Goal: Transaction & Acquisition: Book appointment/travel/reservation

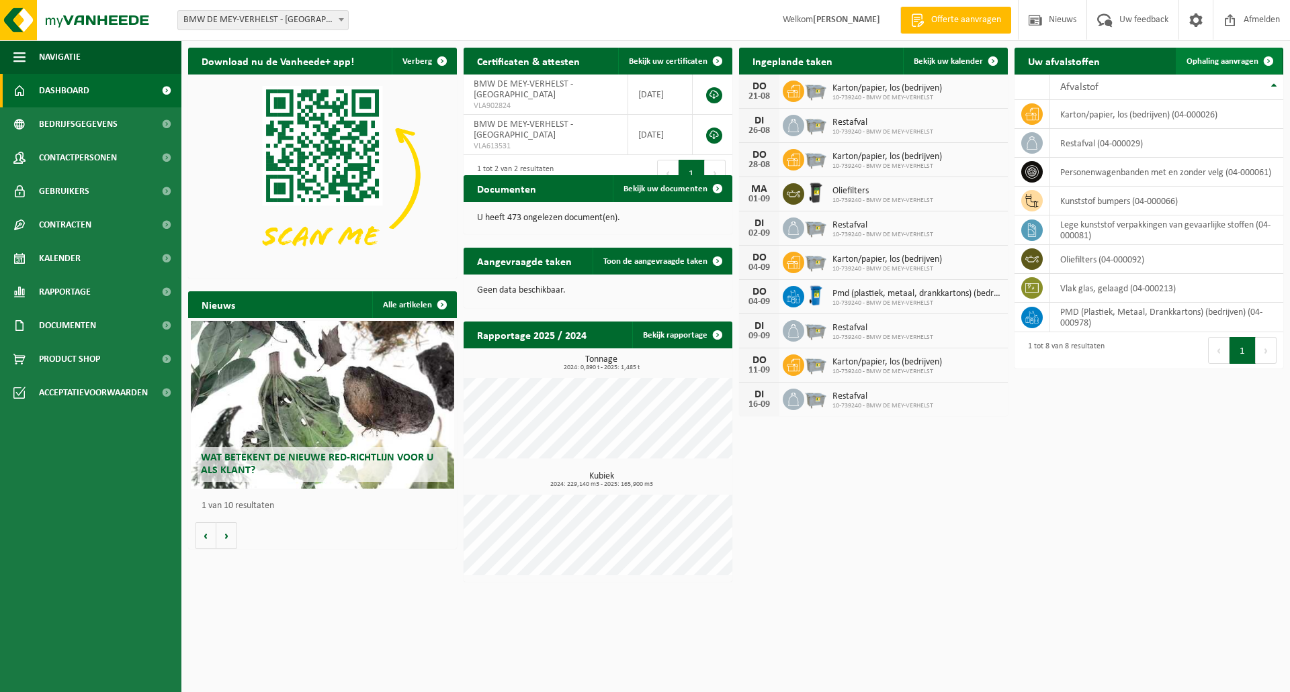
click at [1226, 58] on span "Ophaling aanvragen" at bounding box center [1222, 61] width 72 height 9
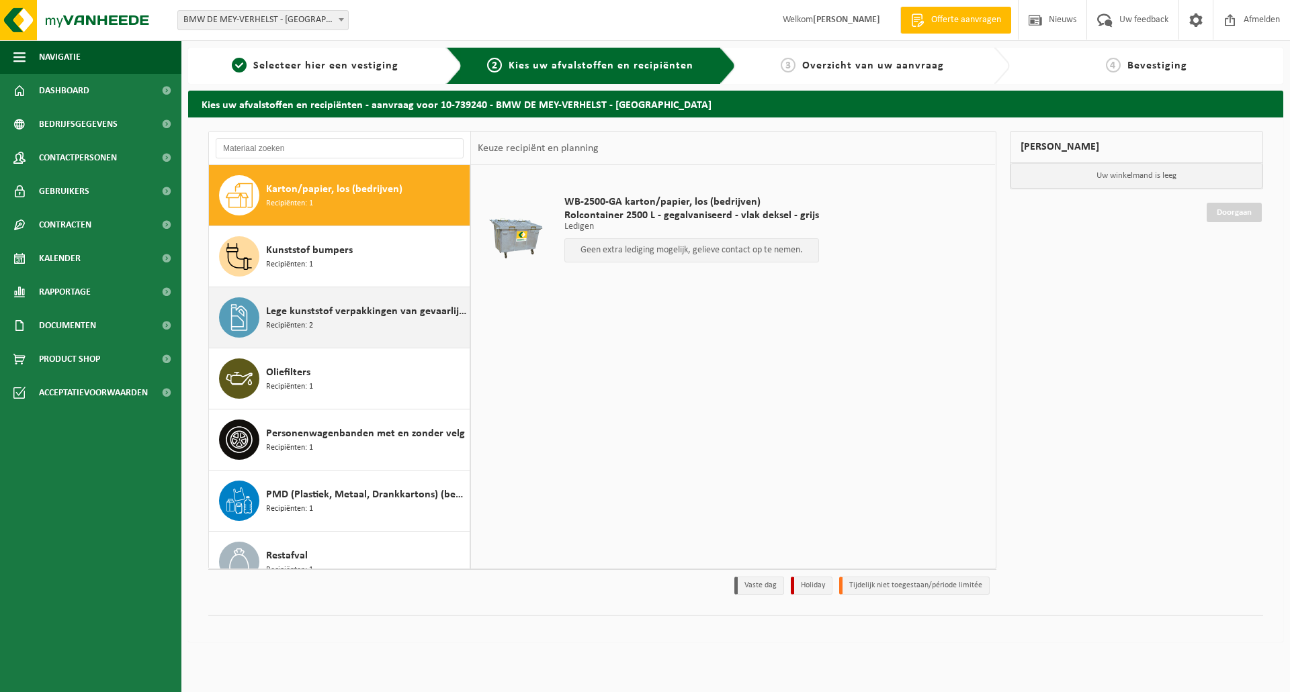
click at [306, 316] on span "Lege kunststof verpakkingen van gevaarlijke stoffen" at bounding box center [366, 312] width 200 height 16
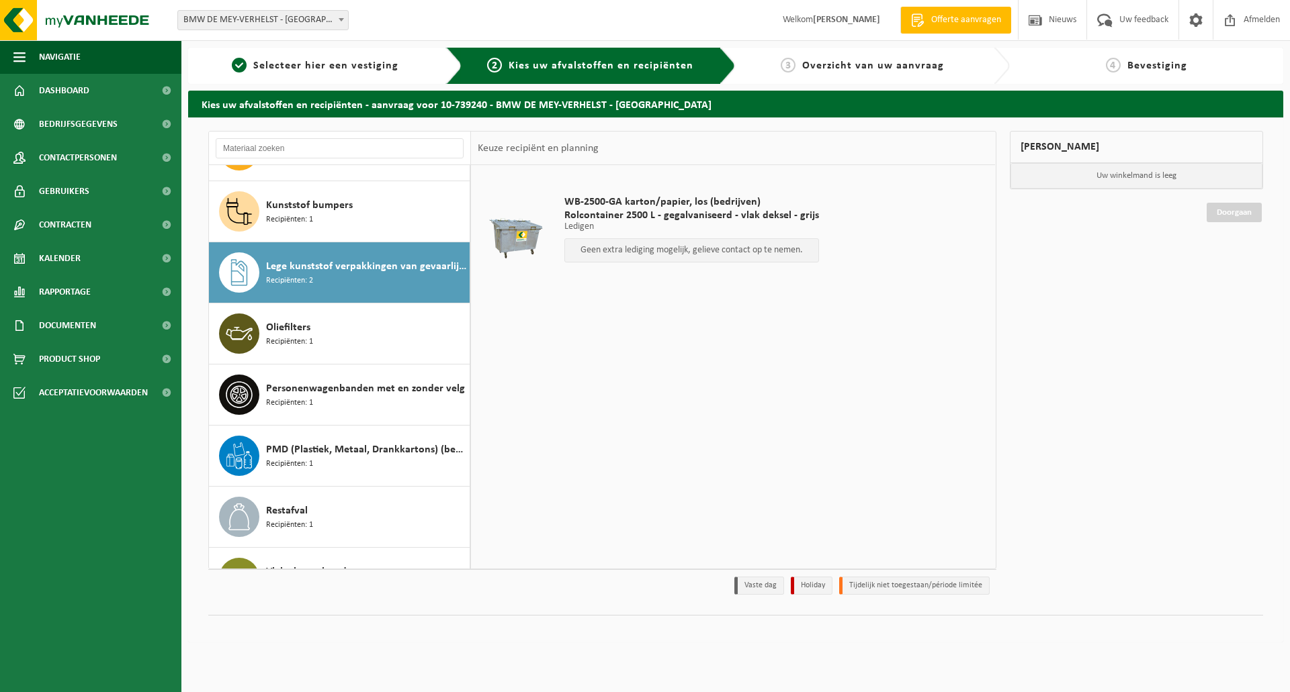
scroll to position [85, 0]
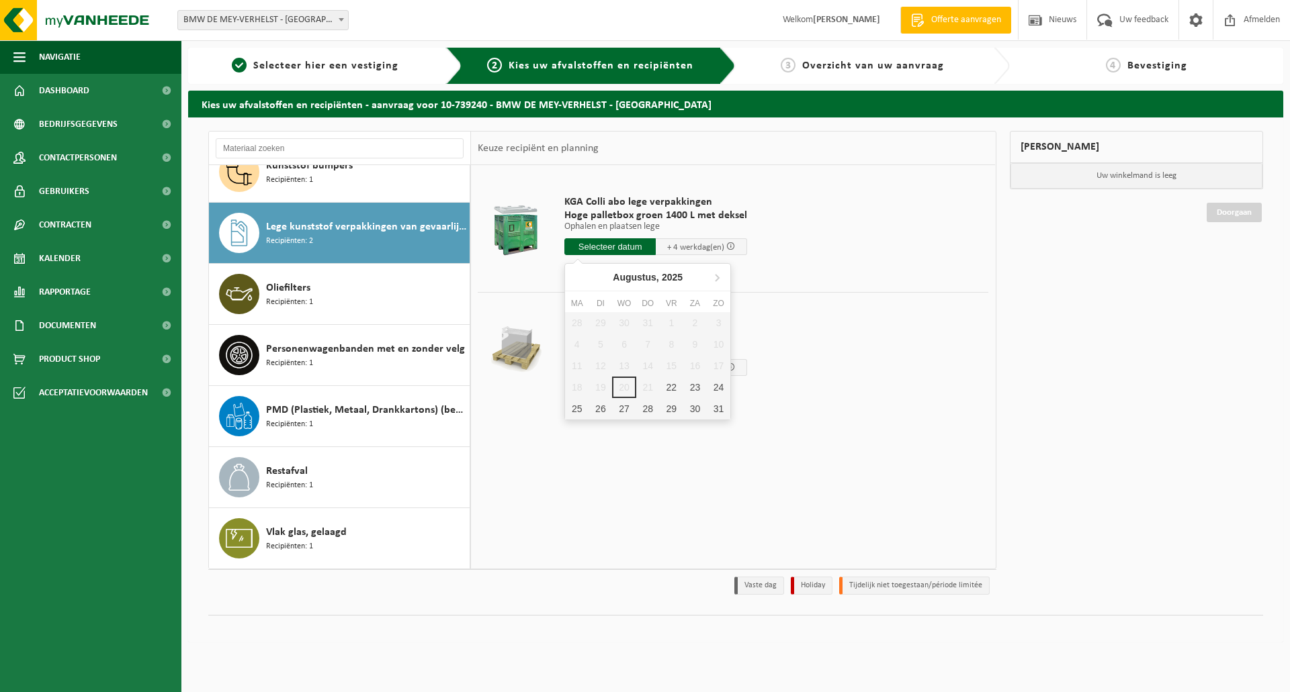
click at [628, 248] on input "text" at bounding box center [609, 246] width 91 height 17
click at [672, 388] on div "22" at bounding box center [672, 387] width 24 height 21
type input "Van 2025-08-22"
type input "2025-08-22"
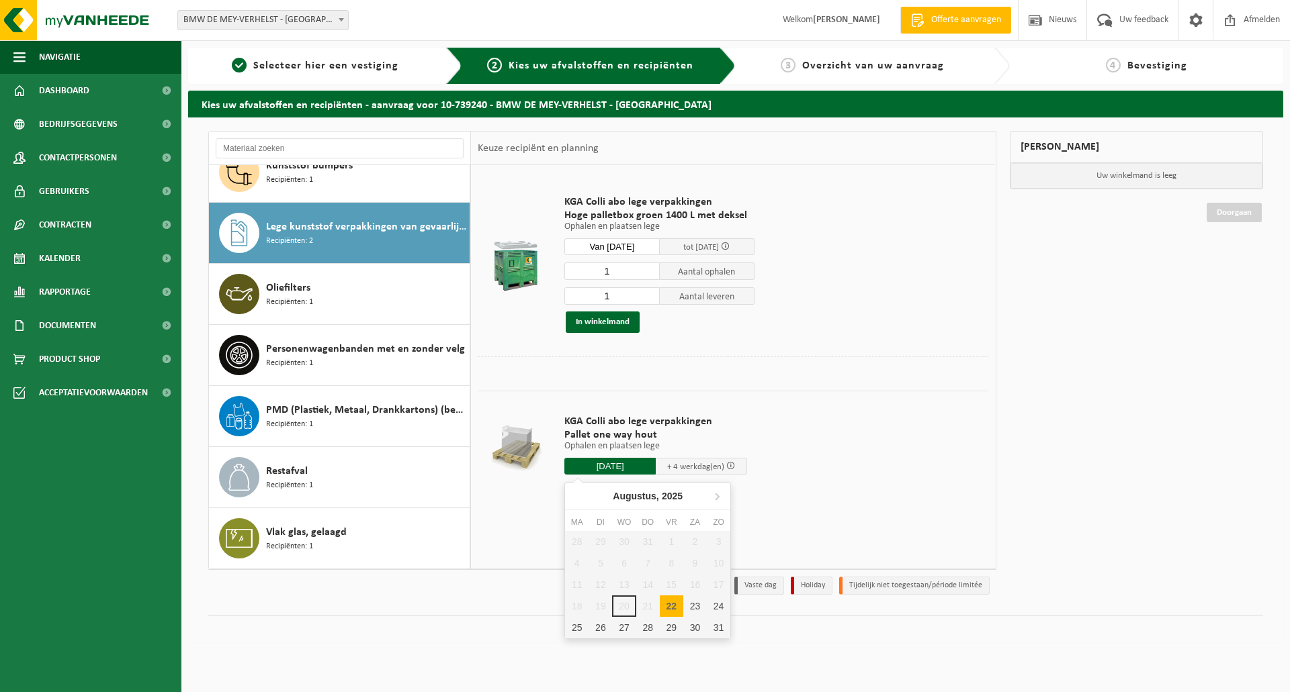
click at [607, 467] on input "2025-08-22" at bounding box center [609, 466] width 91 height 17
click at [670, 610] on div "22" at bounding box center [672, 606] width 24 height 21
click at [585, 624] on div "25" at bounding box center [577, 627] width 24 height 21
type input "Van 2025-08-25"
type input "2025-08-25"
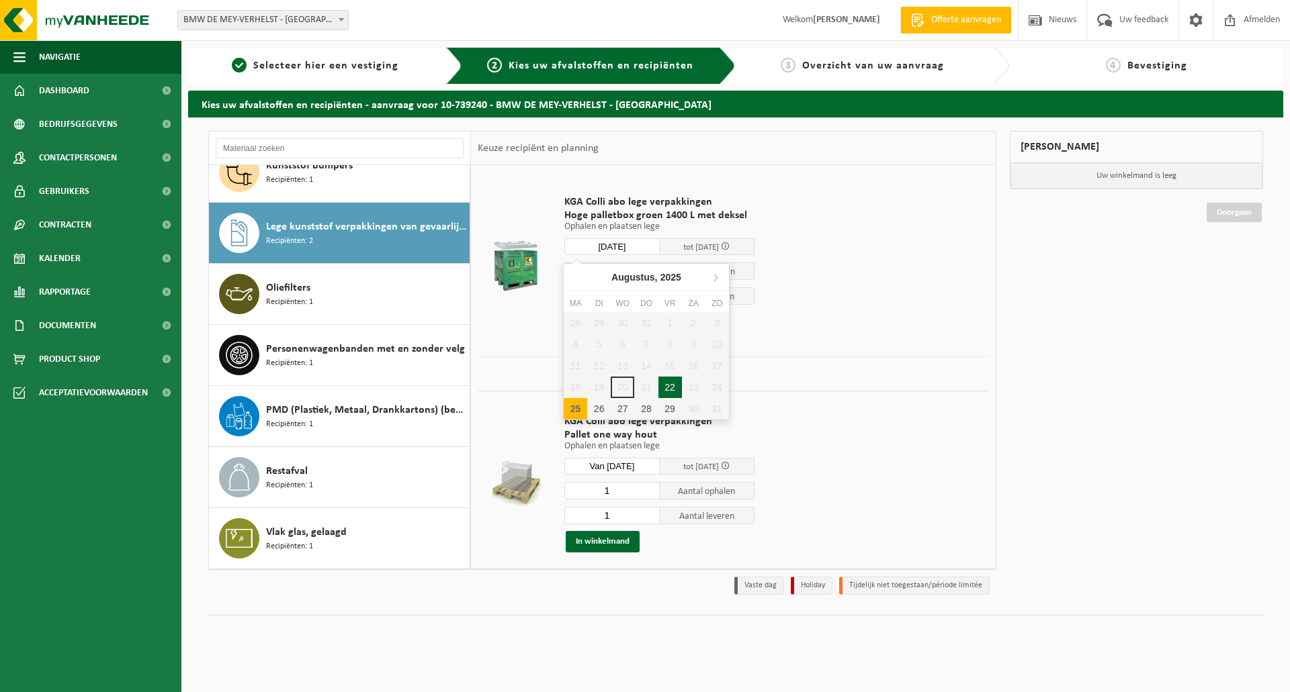
click at [640, 247] on input "2025-08-25" at bounding box center [611, 246] width 95 height 17
click at [576, 406] on div "25" at bounding box center [576, 408] width 24 height 21
click at [573, 408] on div "25" at bounding box center [576, 408] width 24 height 21
type input "Van 2025-08-25"
type input "2025-08-25"
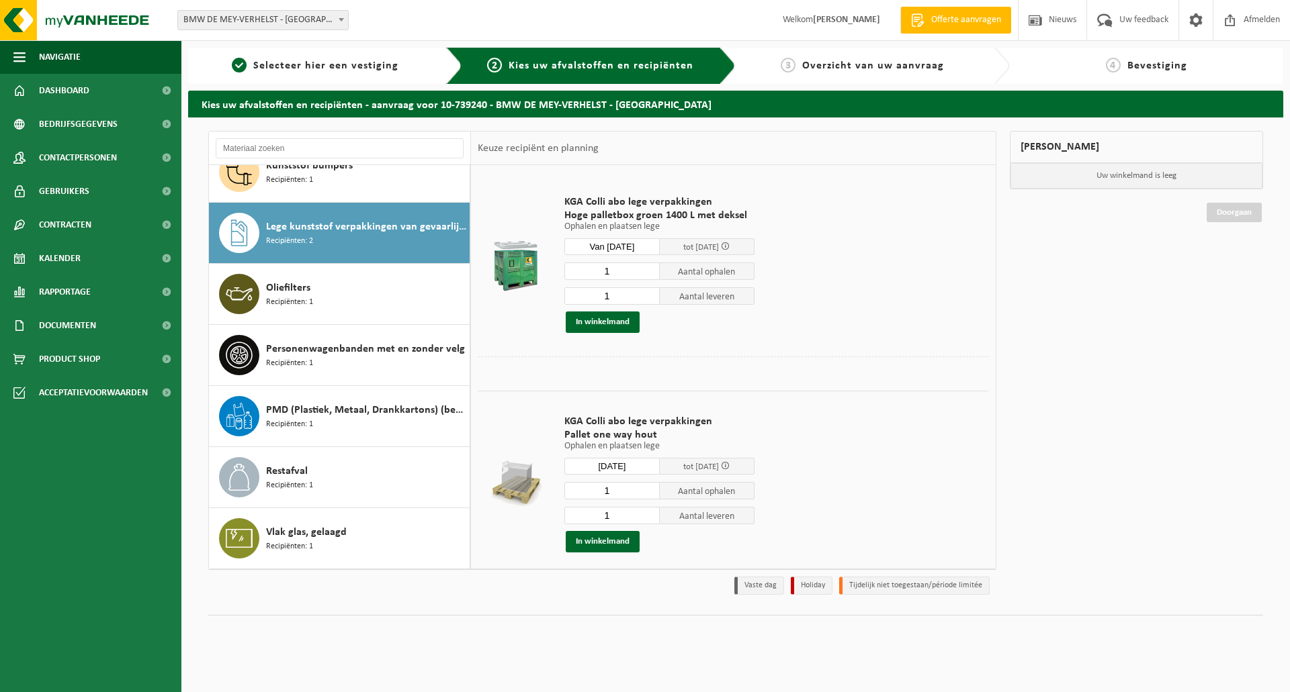
click at [610, 493] on input "1" at bounding box center [611, 490] width 95 height 17
type input "4"
click at [608, 324] on button "In winkelmand" at bounding box center [603, 322] width 74 height 21
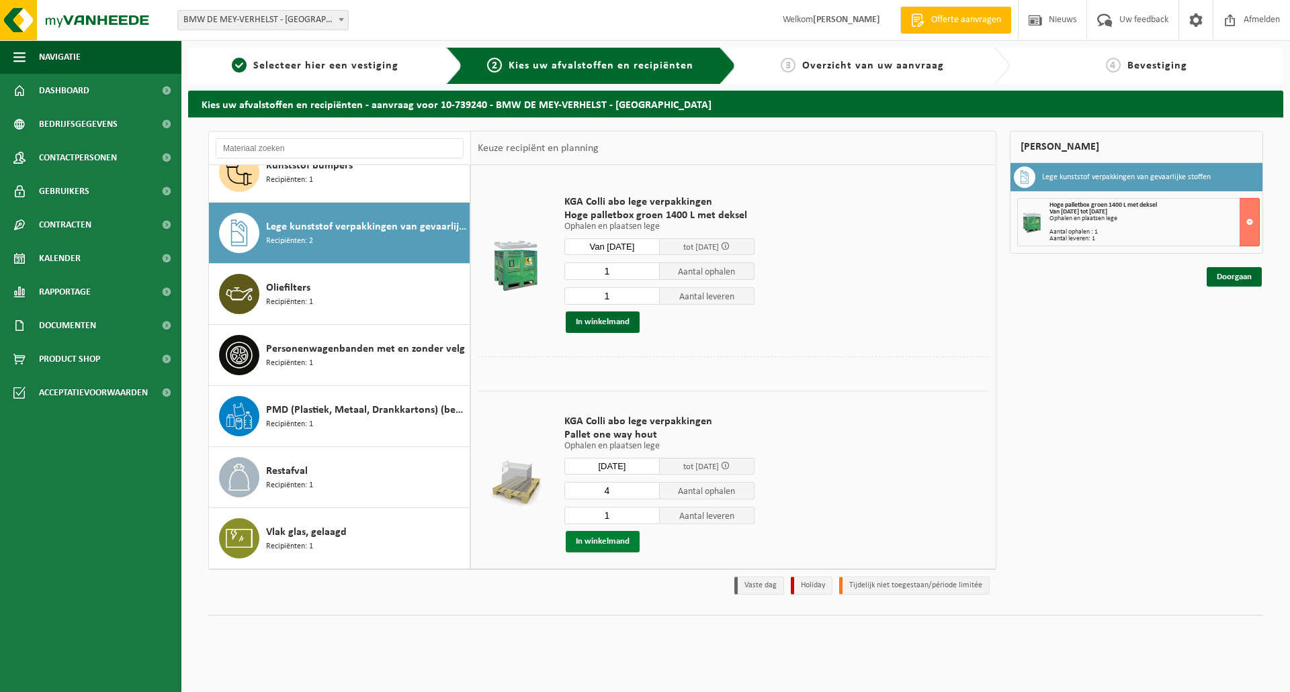
click at [595, 539] on button "In winkelmand" at bounding box center [603, 541] width 74 height 21
click at [1228, 331] on link "Doorgaan" at bounding box center [1233, 331] width 55 height 19
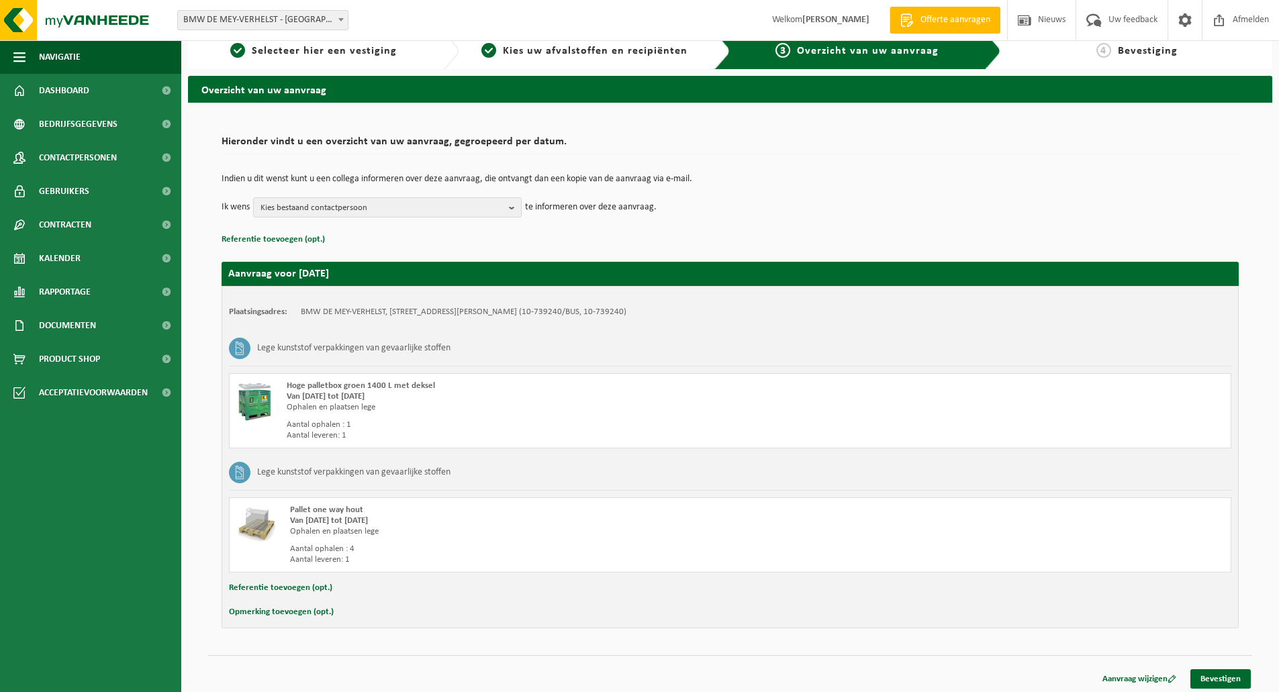
scroll to position [19, 0]
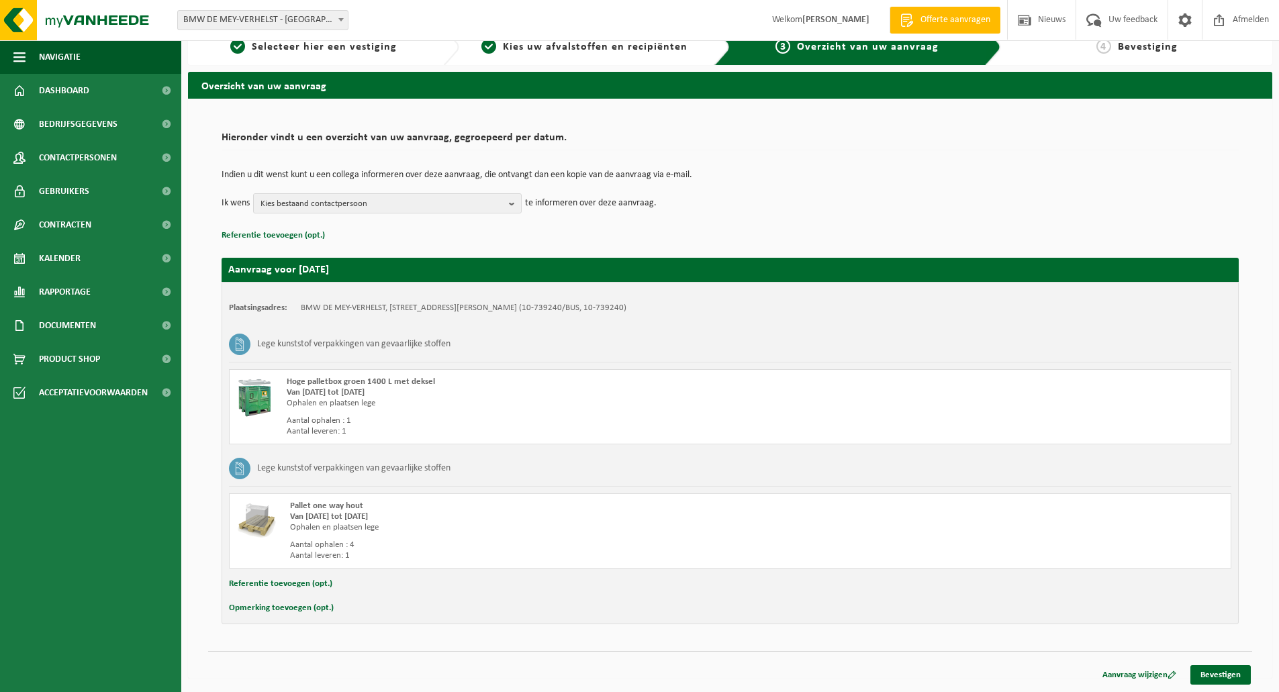
click at [597, 40] on div "Vestiging: BMW DE MEY-VERHELST - OOSTENDE BMW DE MEY-VERHELST - OOSTENDE Welkom…" at bounding box center [639, 20] width 1279 height 41
click at [596, 44] on span "Kies uw afvalstoffen en recipiënten" at bounding box center [595, 47] width 185 height 11
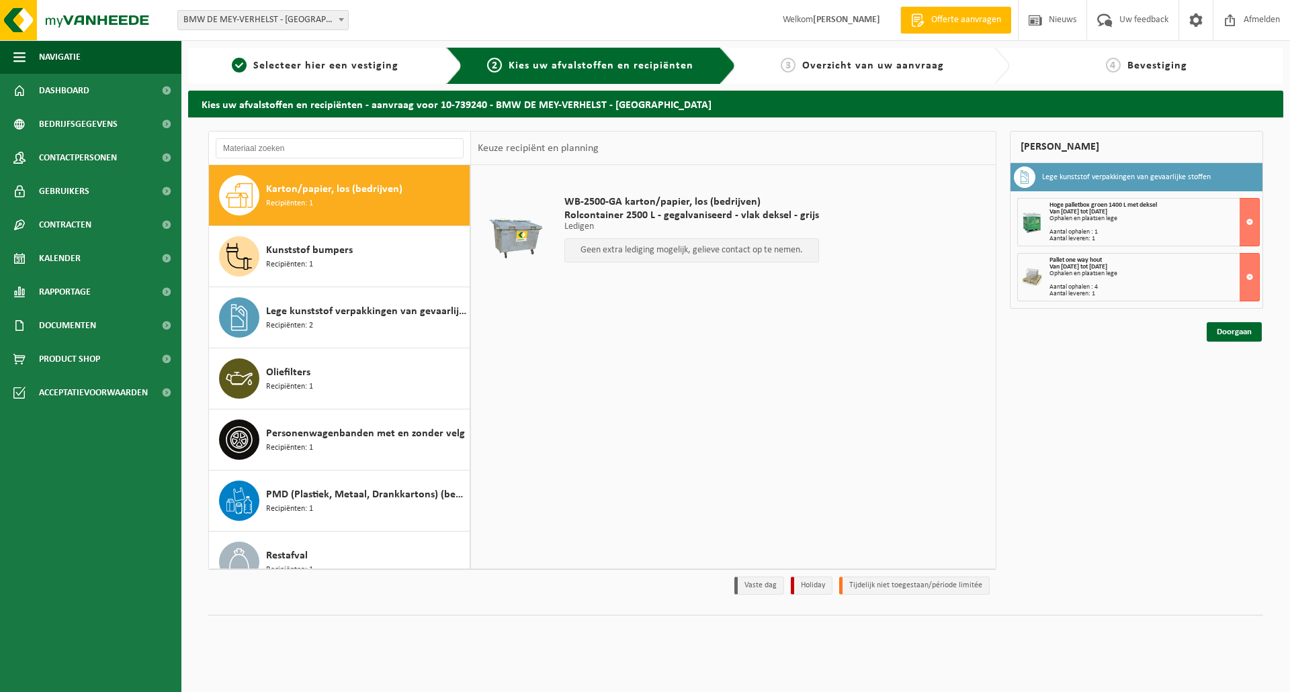
click at [858, 60] on span "Overzicht van uw aanvraag" at bounding box center [873, 65] width 142 height 11
click at [271, 325] on span "Recipiënten: 2" at bounding box center [289, 326] width 47 height 13
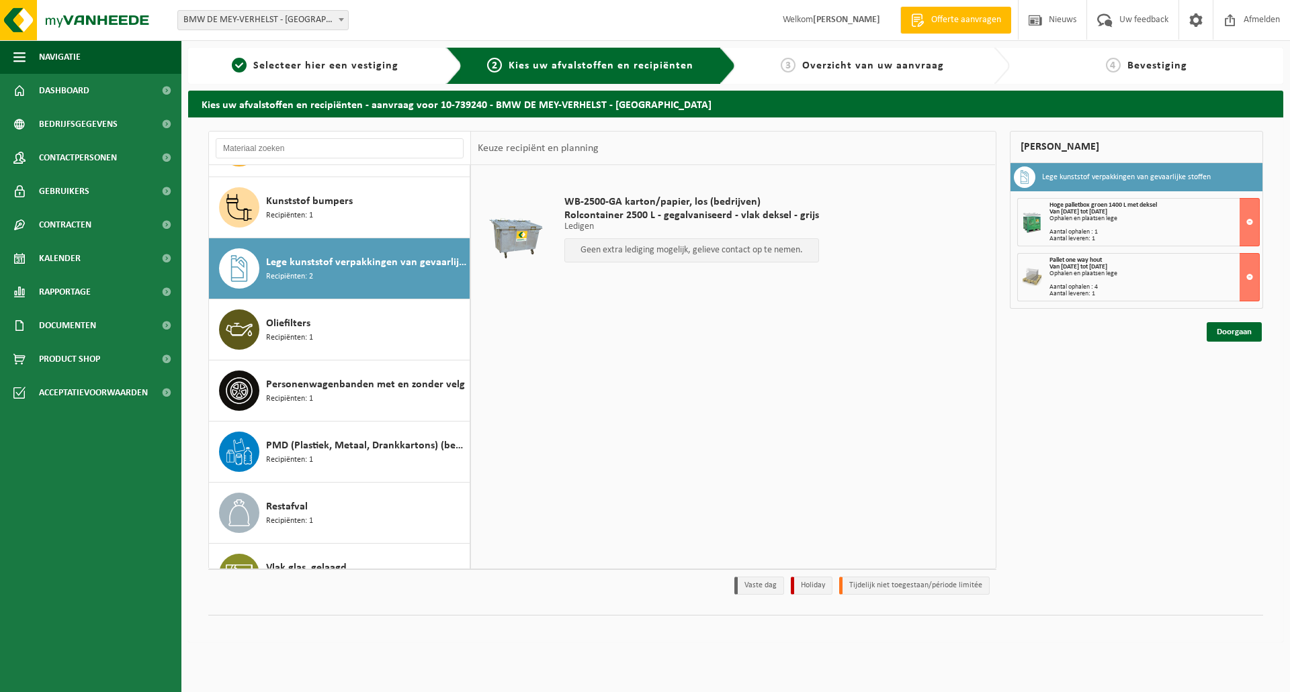
scroll to position [85, 0]
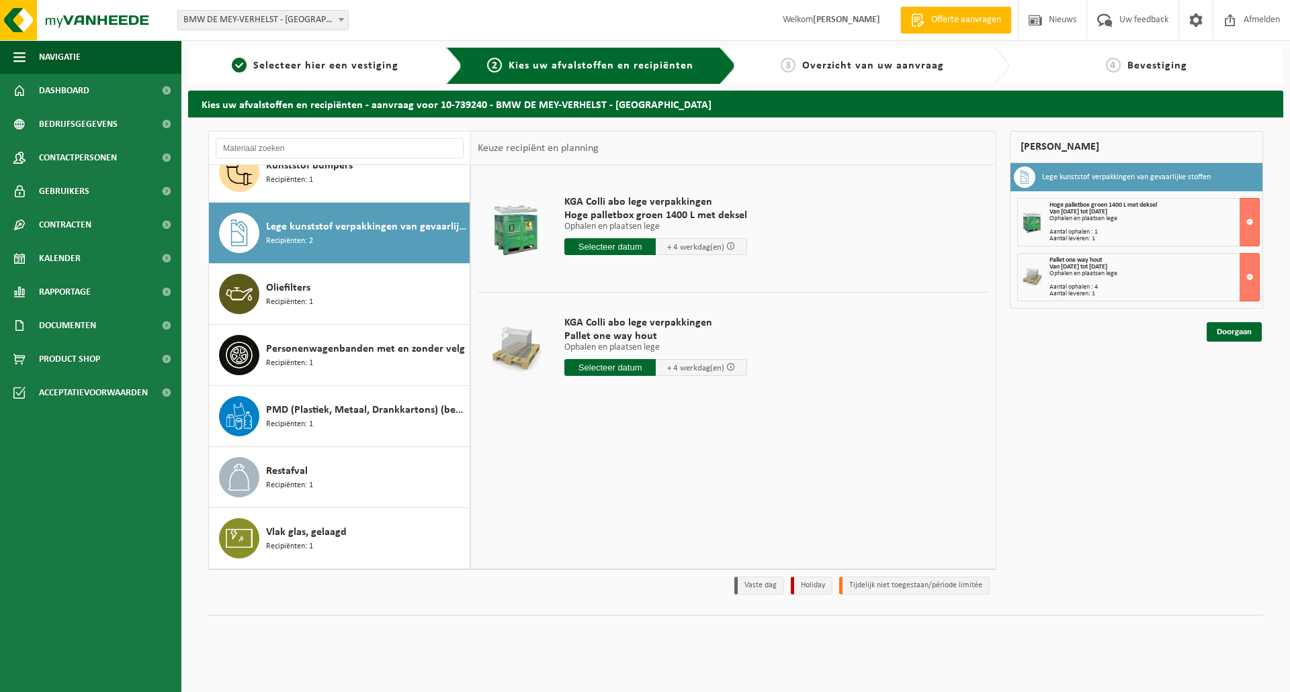
click at [629, 246] on input "text" at bounding box center [609, 246] width 91 height 17
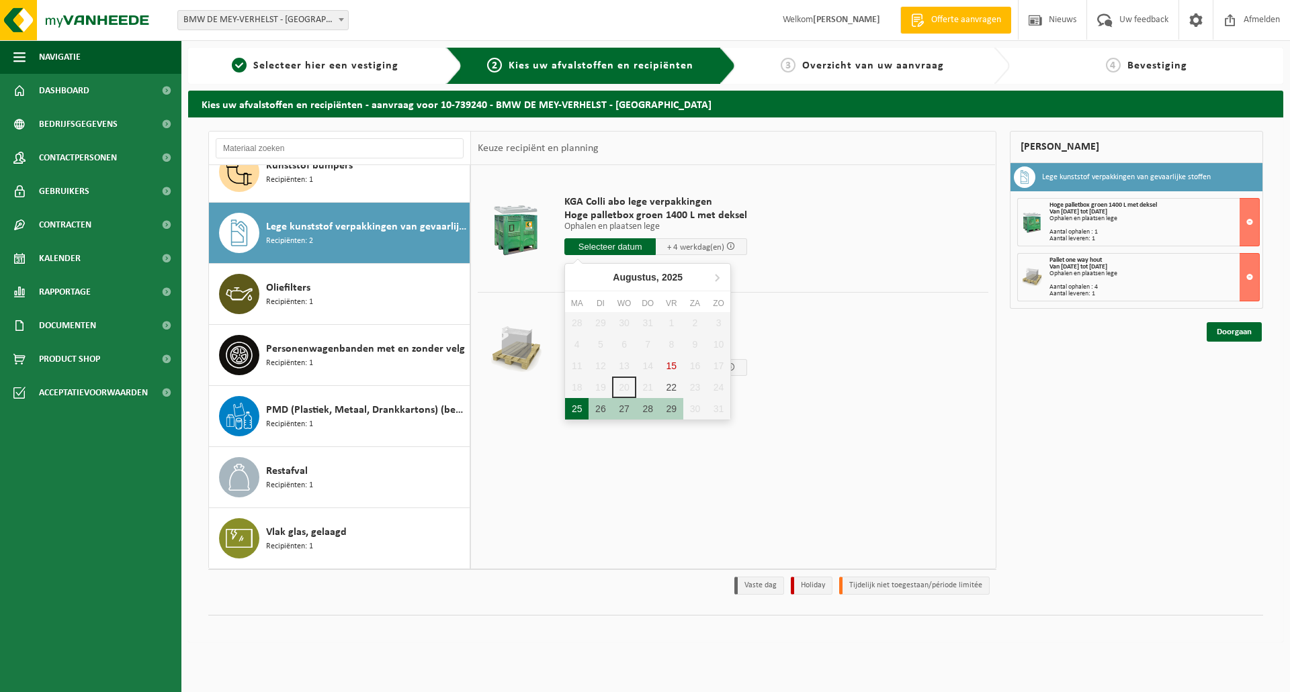
click at [571, 414] on div "25" at bounding box center [577, 408] width 24 height 21
type input "Van 2025-08-25"
type input "2025-08-25"
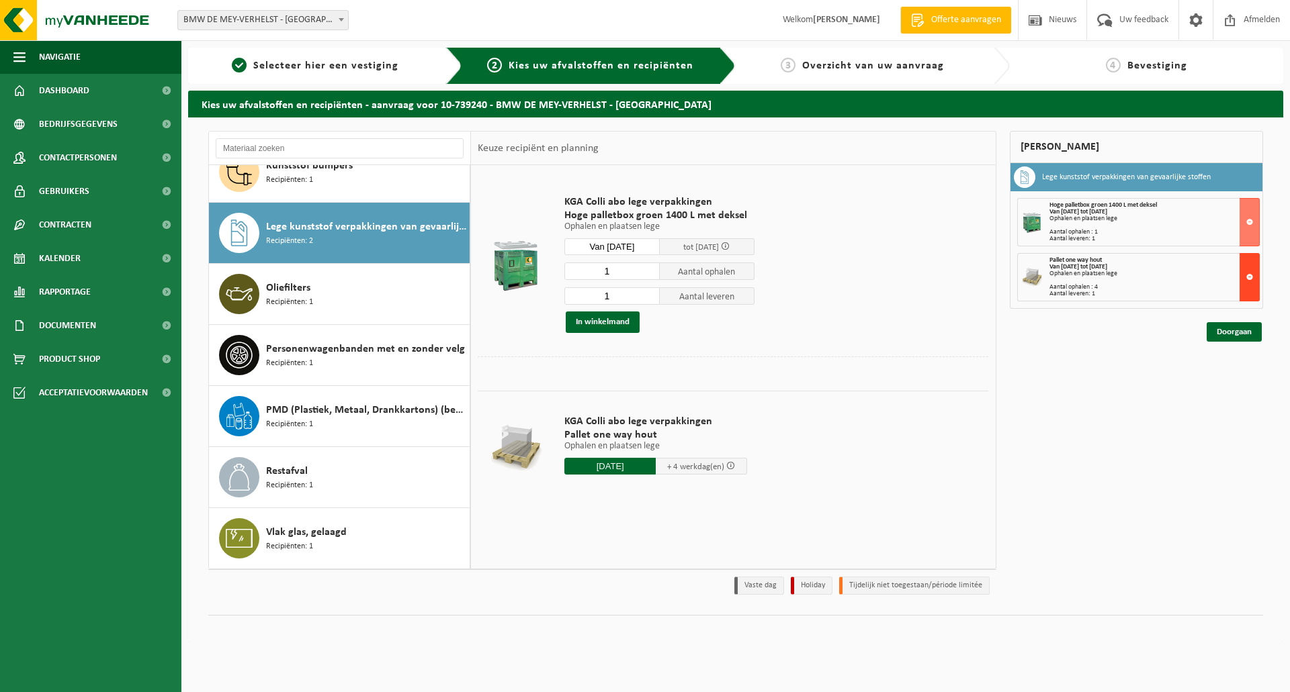
click at [1249, 277] on button at bounding box center [1249, 277] width 20 height 48
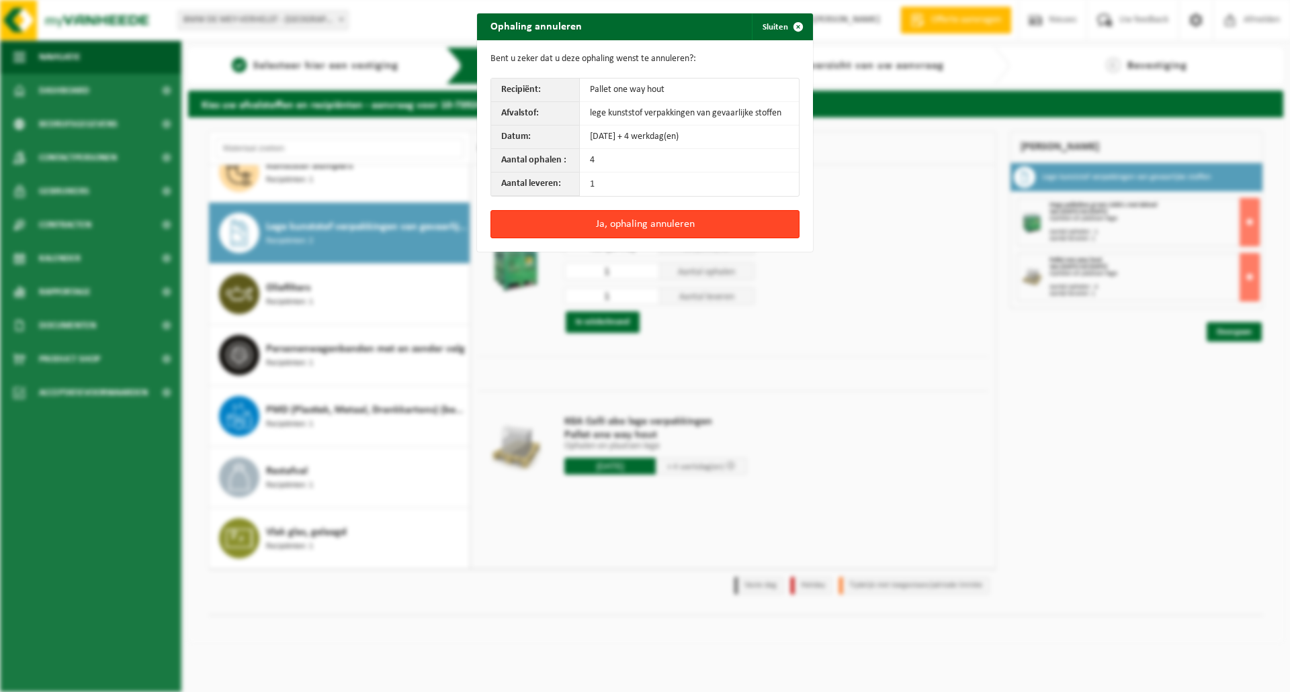
click at [684, 226] on button "Ja, ophaling annuleren" at bounding box center [644, 224] width 309 height 28
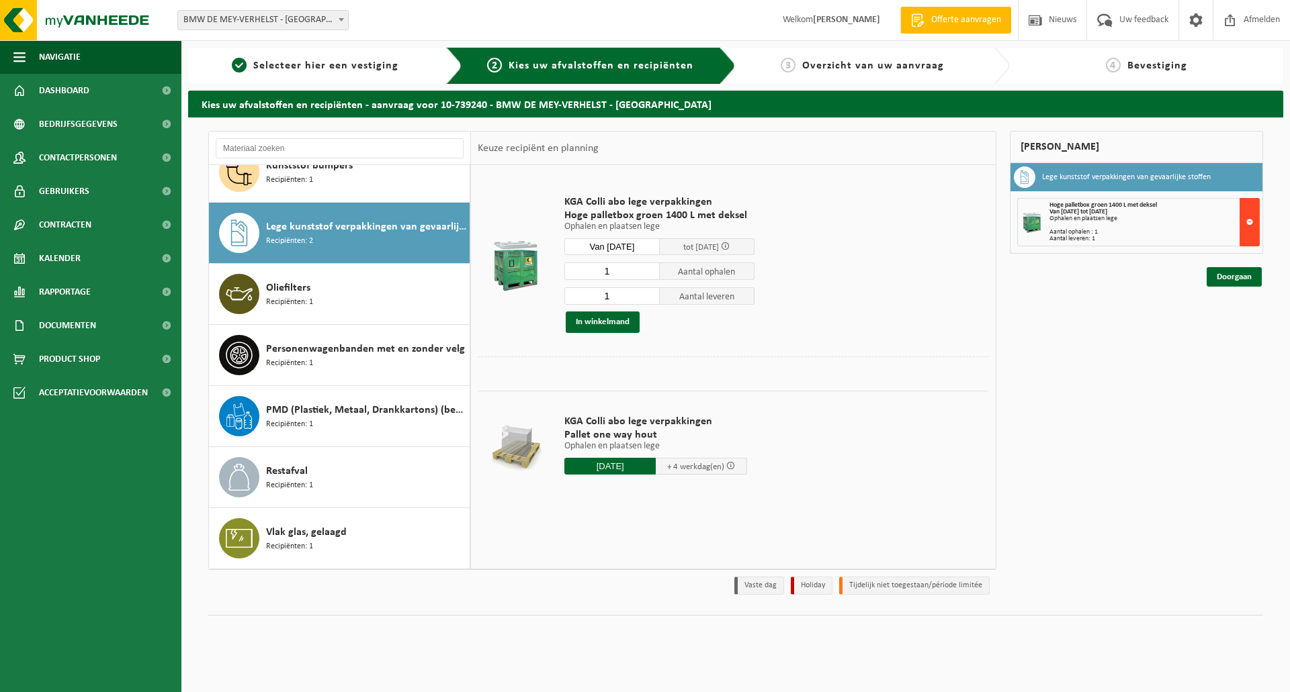
click at [1250, 220] on button at bounding box center [1249, 222] width 20 height 48
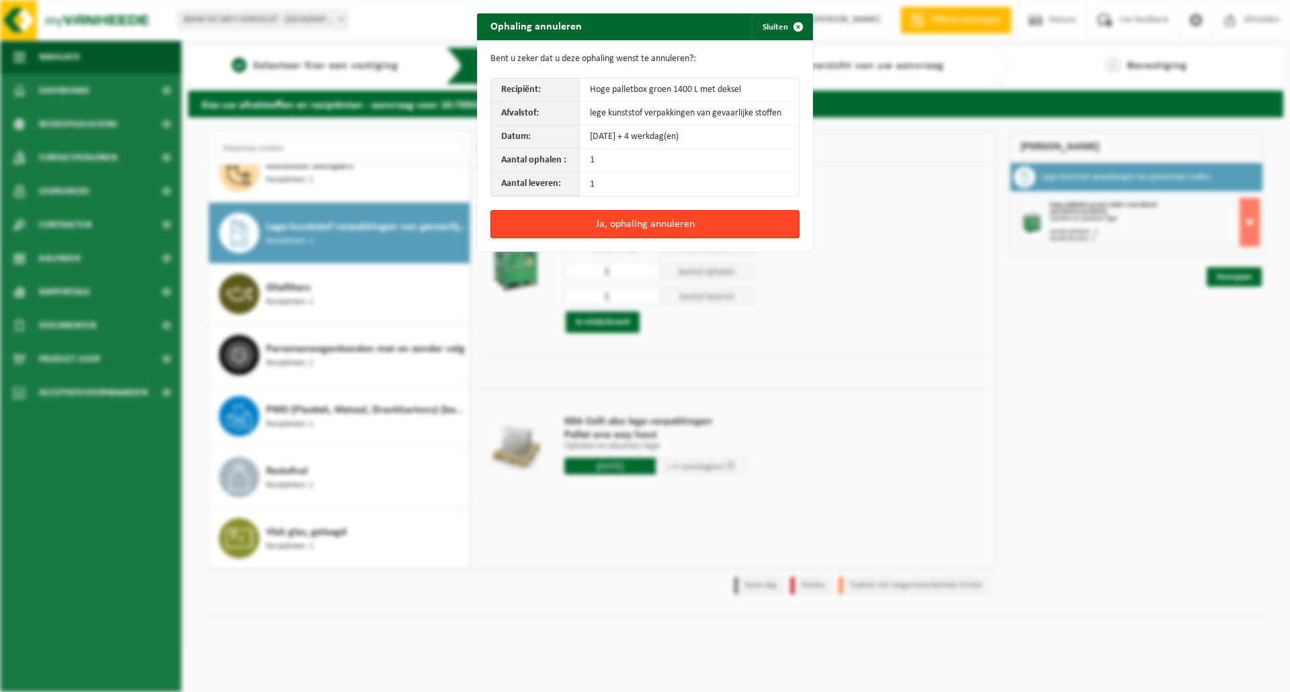
click at [670, 226] on button "Ja, ophaling annuleren" at bounding box center [644, 224] width 309 height 28
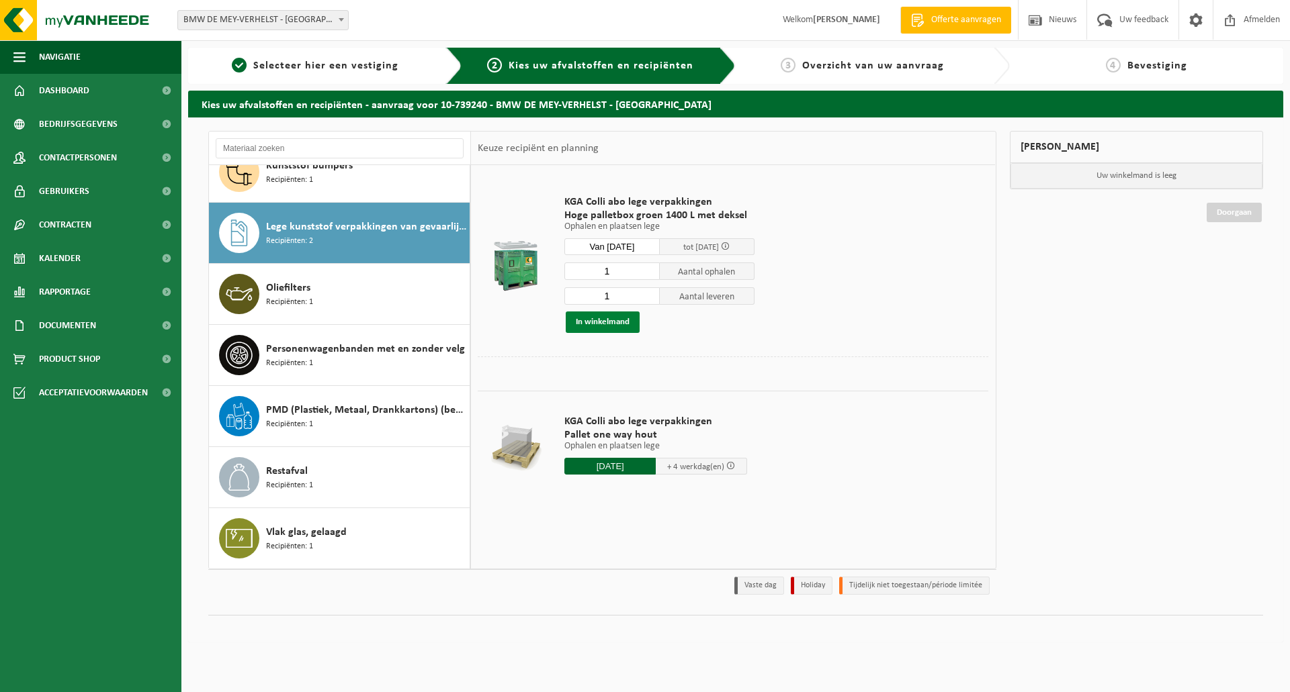
click at [607, 324] on button "In winkelmand" at bounding box center [603, 322] width 74 height 21
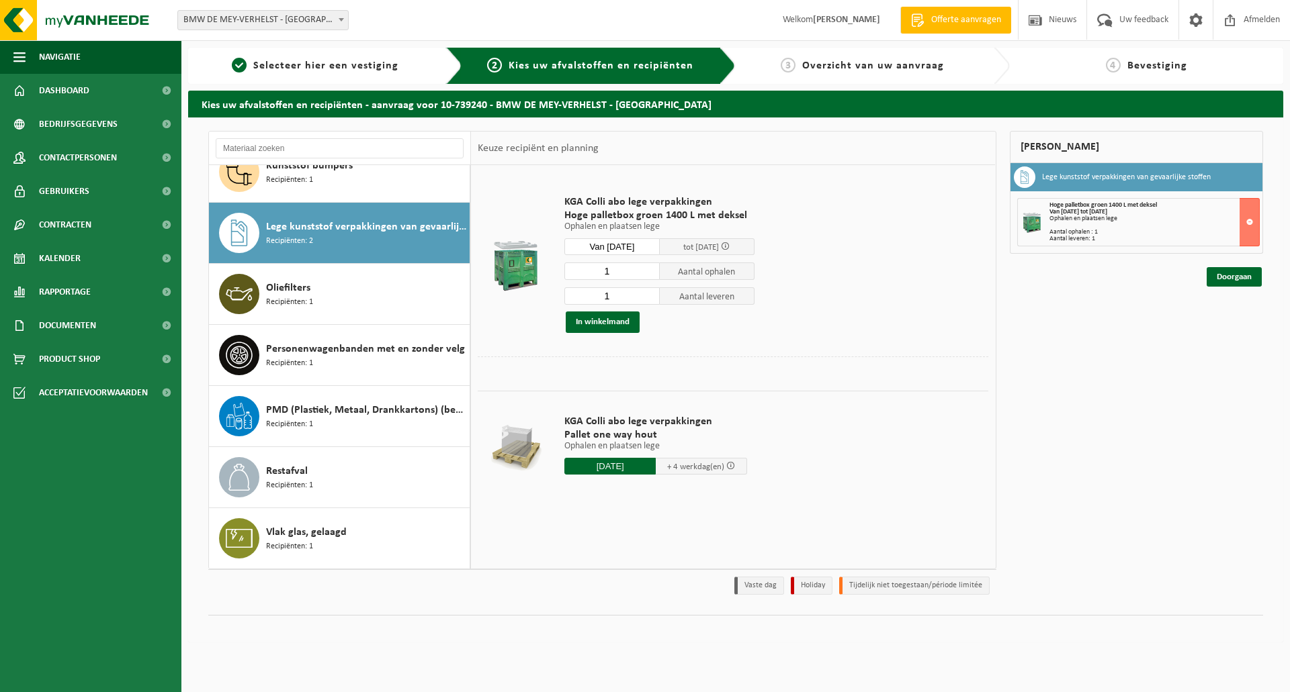
click at [621, 460] on input "2025-08-25" at bounding box center [609, 466] width 91 height 17
click at [576, 630] on div "25" at bounding box center [577, 627] width 24 height 21
click at [576, 637] on div "25" at bounding box center [577, 627] width 24 height 21
type input "Van 2025-08-25"
type input "2025-08-25"
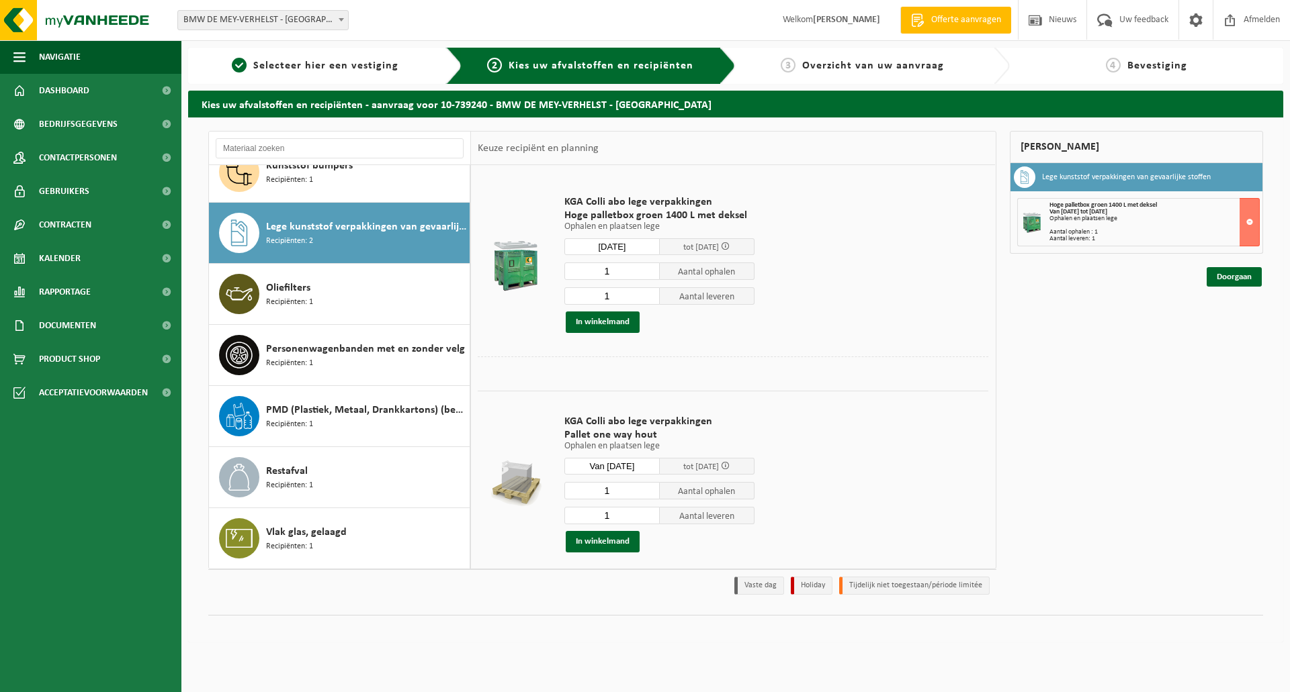
click at [627, 490] on input "1" at bounding box center [611, 490] width 95 height 17
type input "4"
click at [617, 513] on input "1" at bounding box center [611, 515] width 95 height 17
type input "0"
click at [600, 541] on button "In winkelmand" at bounding box center [603, 541] width 74 height 21
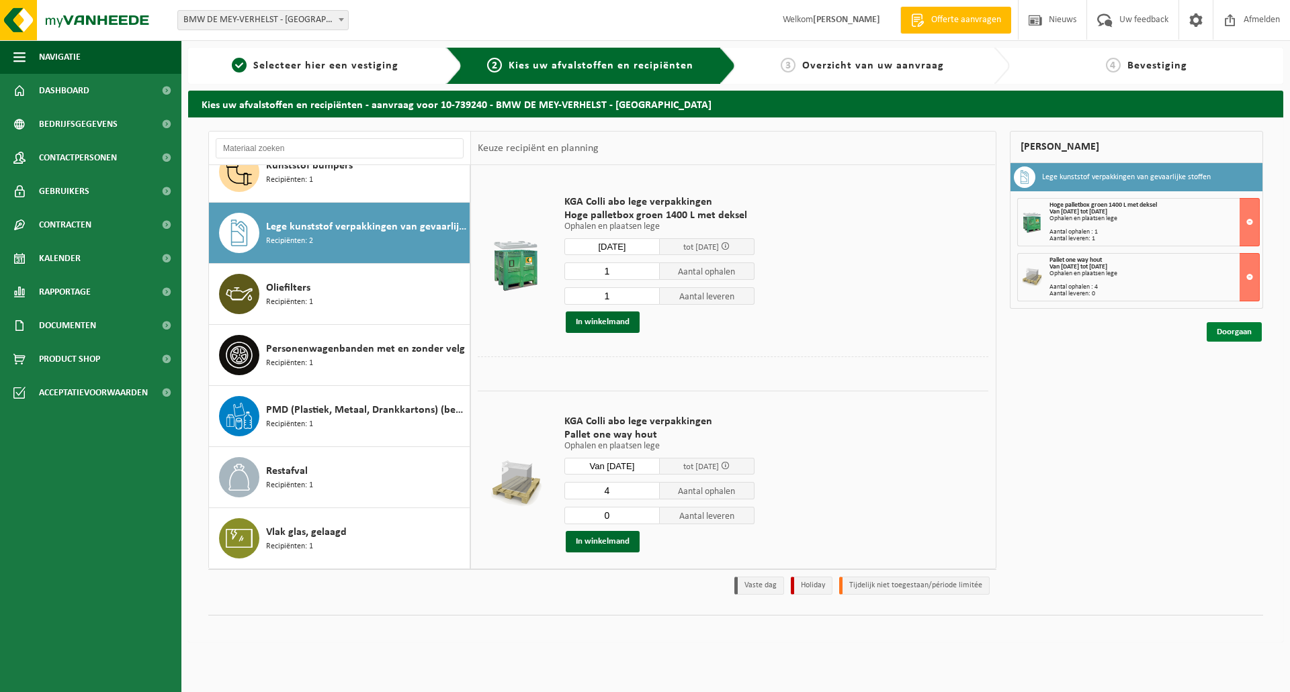
click at [1231, 331] on link "Doorgaan" at bounding box center [1233, 331] width 55 height 19
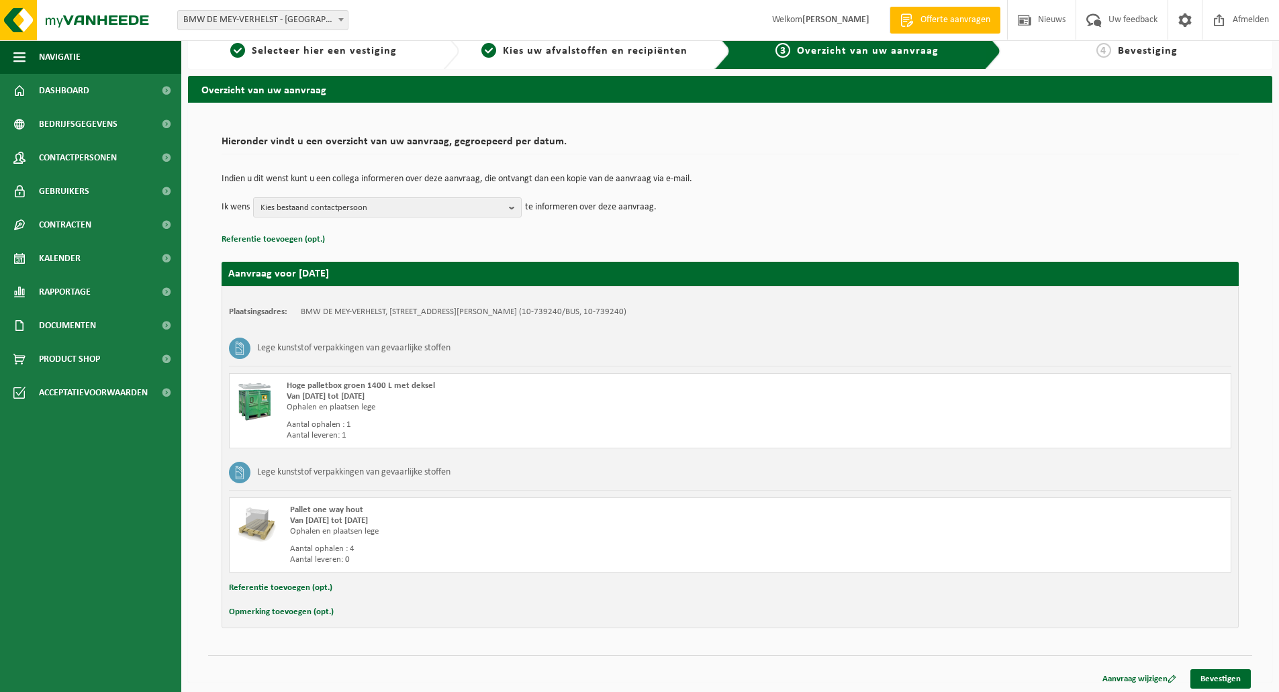
scroll to position [19, 0]
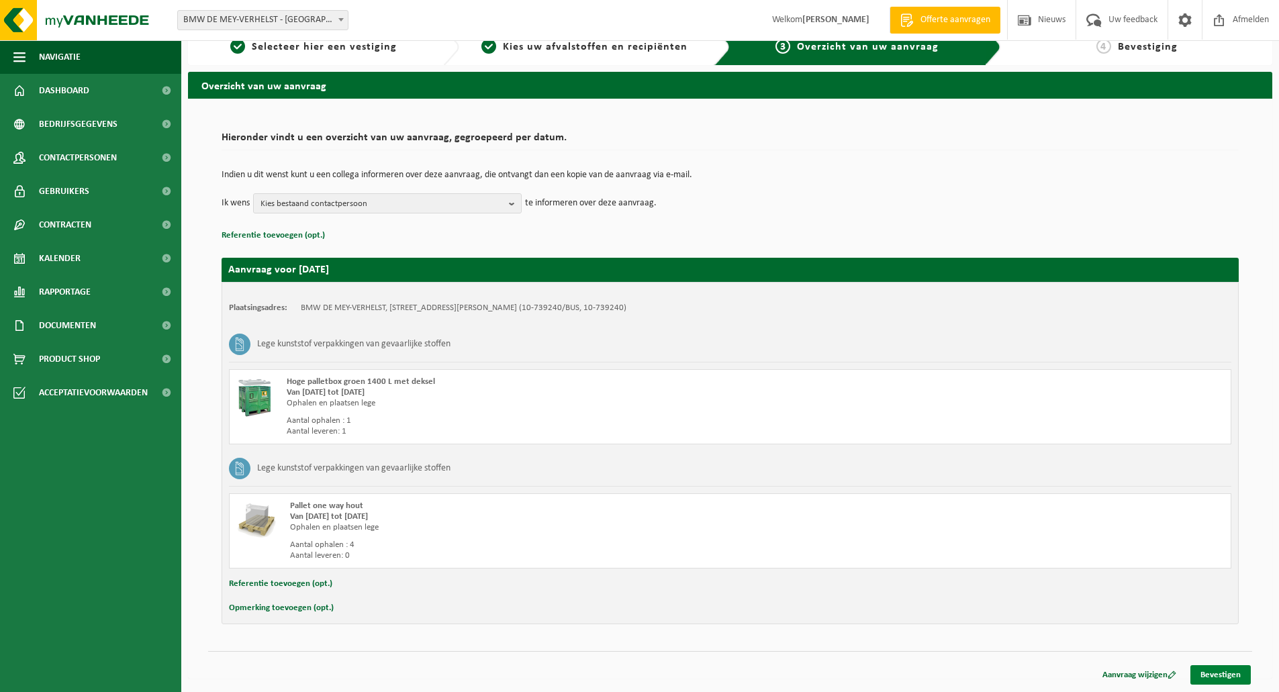
click at [1220, 669] on link "Bevestigen" at bounding box center [1221, 675] width 60 height 19
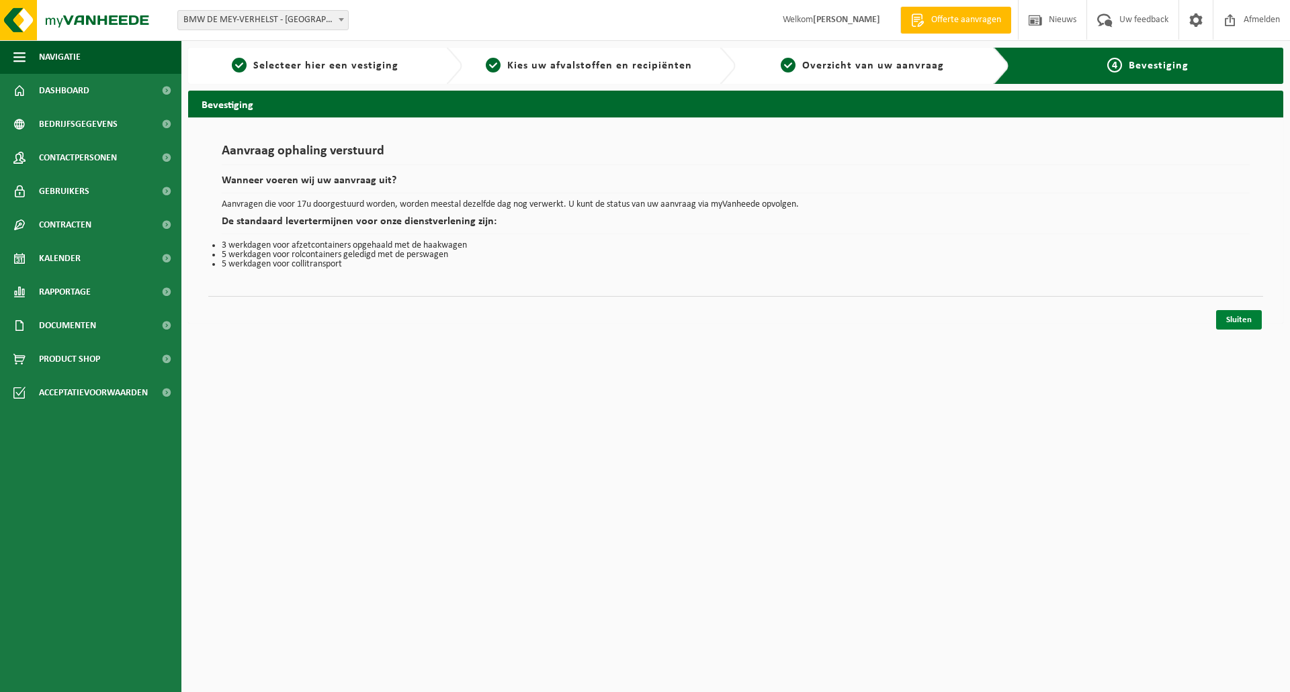
click at [1239, 324] on link "Sluiten" at bounding box center [1239, 319] width 46 height 19
